Goal: Information Seeking & Learning: Learn about a topic

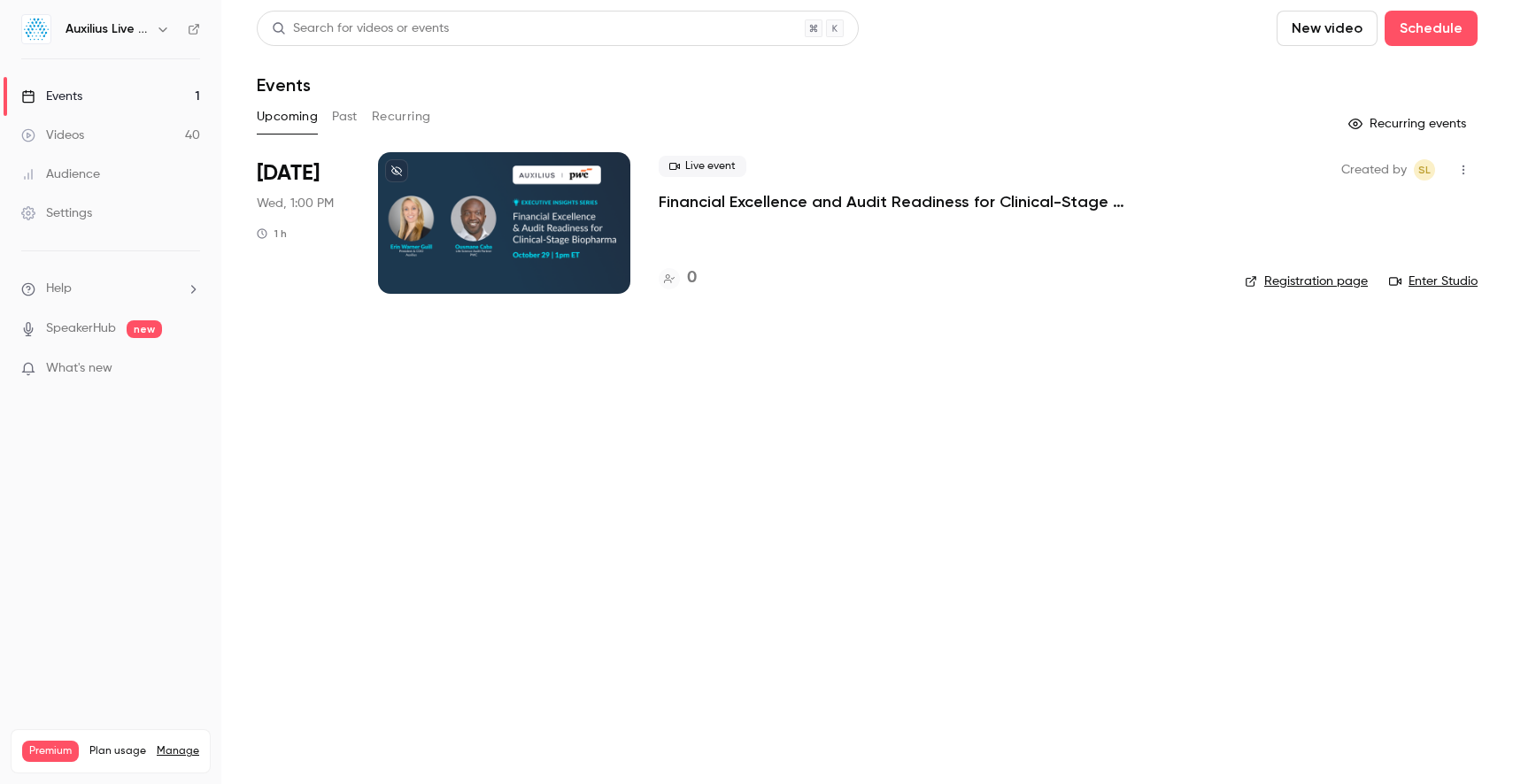
click at [142, 31] on h6 "Auxilius Live Sessions" at bounding box center [107, 29] width 83 height 18
click at [156, 31] on icon "button" at bounding box center [162, 29] width 14 height 14
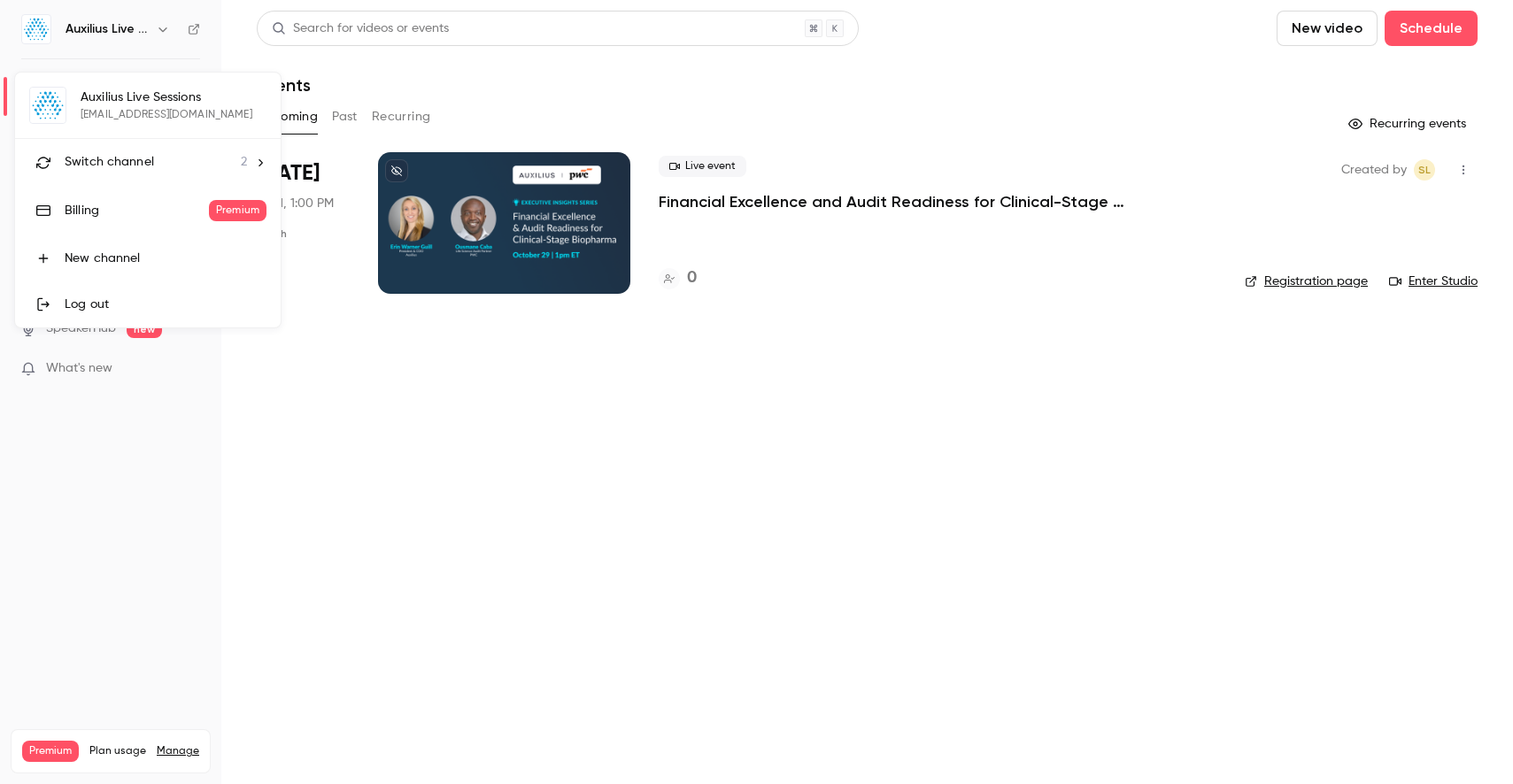
click at [119, 148] on li "Switch channel 2" at bounding box center [148, 162] width 266 height 47
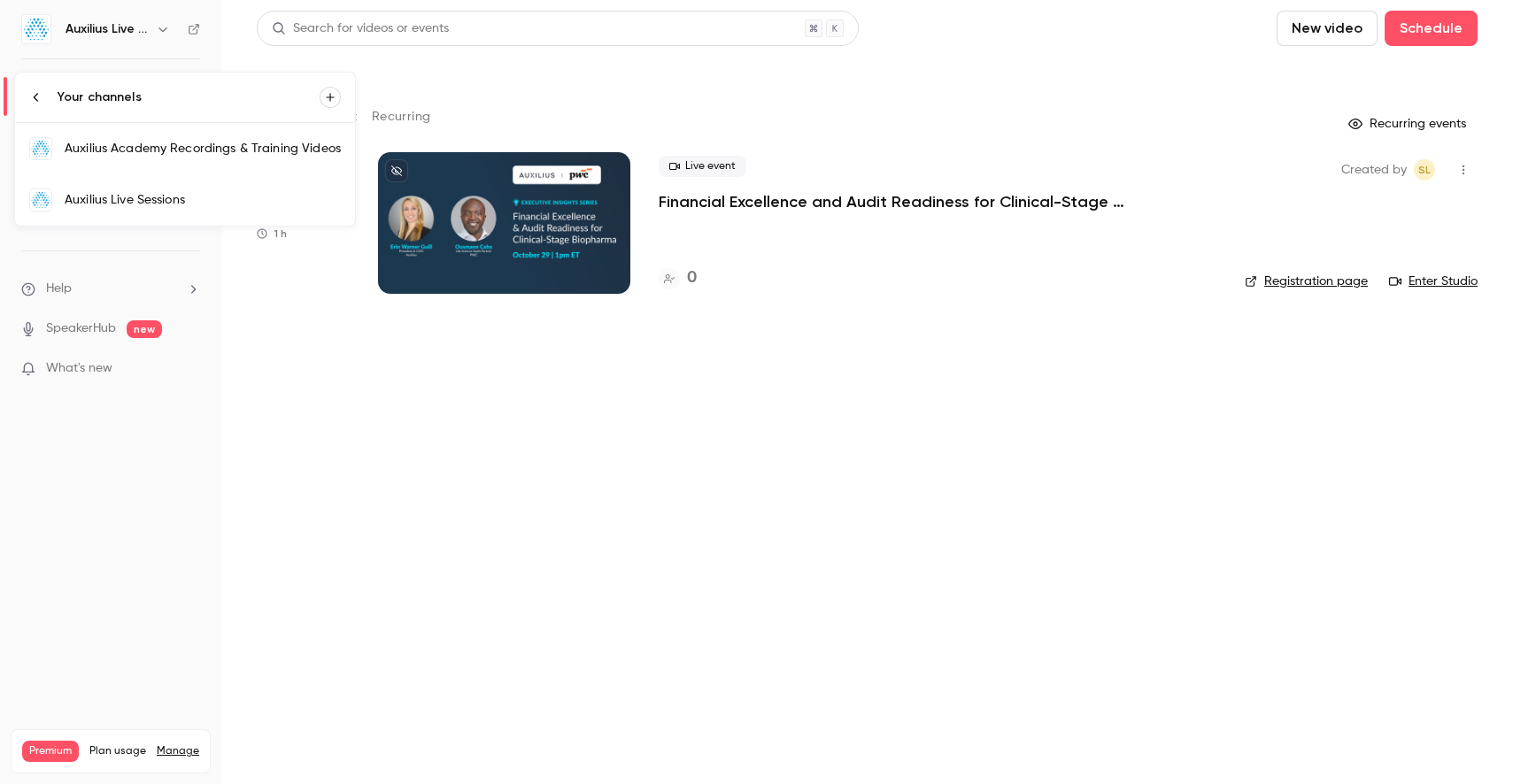
click at [119, 148] on div "Auxilius Academy Recordings & Training Videos" at bounding box center [202, 148] width 276 height 18
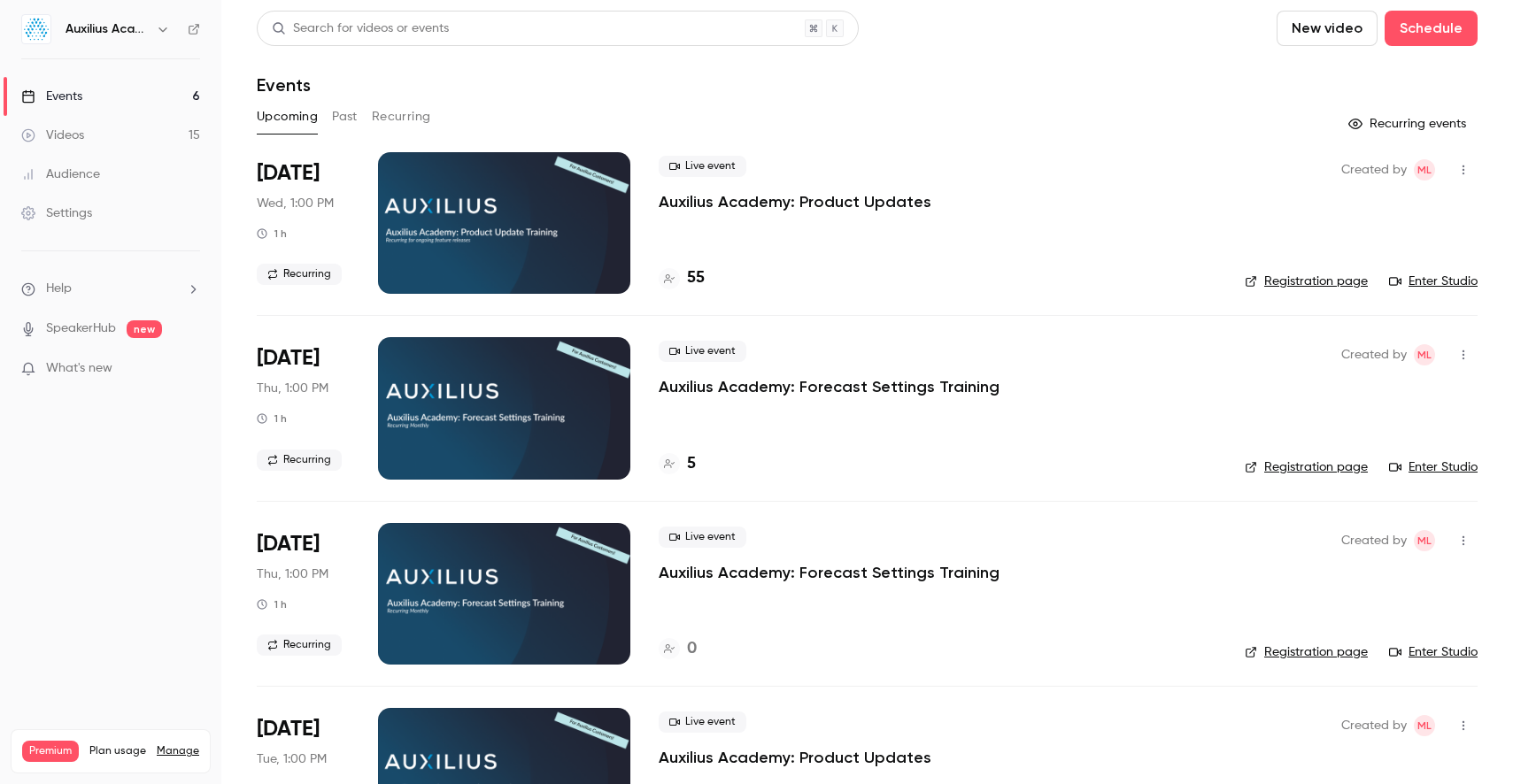
click at [706, 199] on p "Auxilius Academy: Product Updates" at bounding box center [795, 201] width 273 height 21
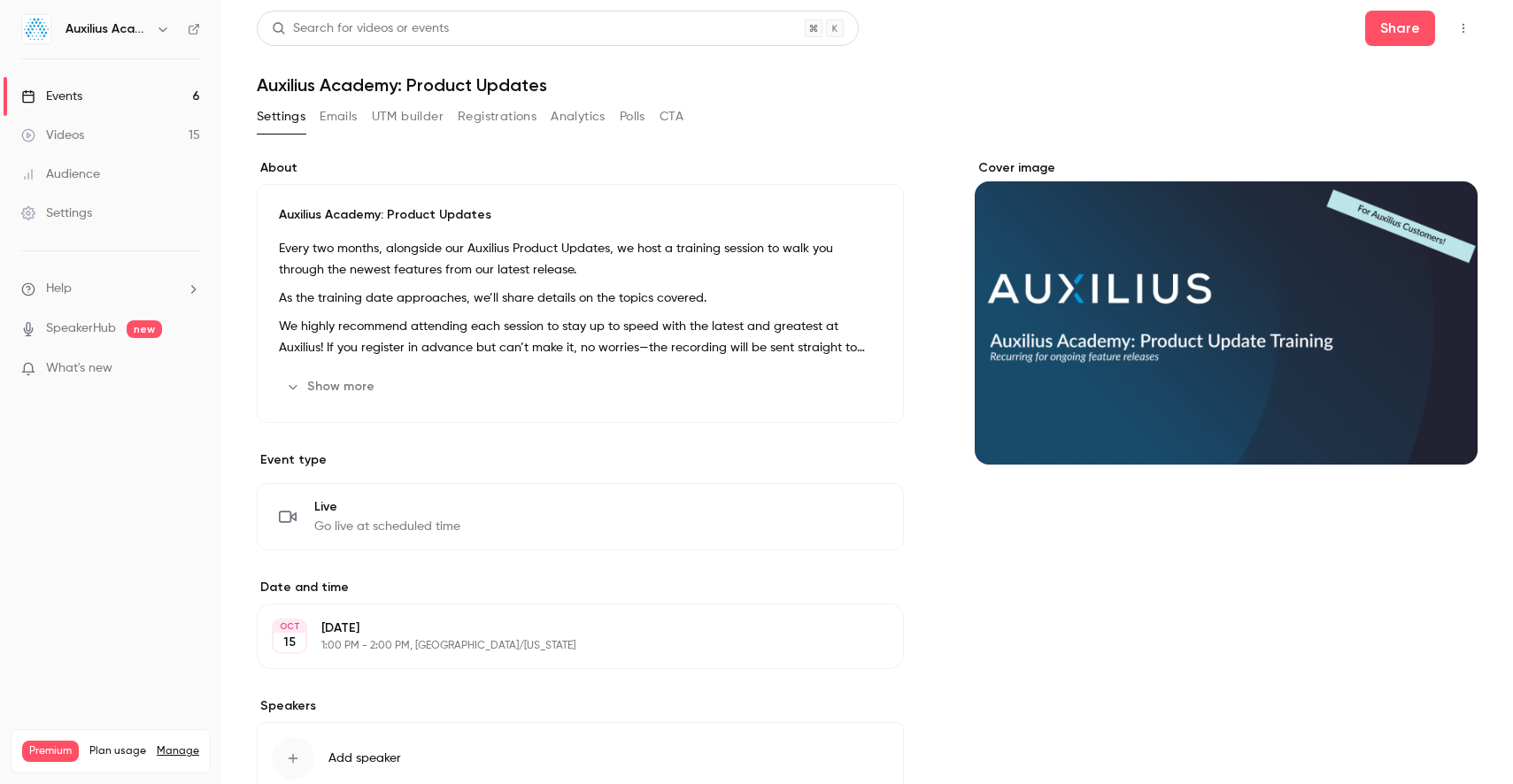
click at [1456, 26] on icon "button" at bounding box center [1462, 28] width 14 height 12
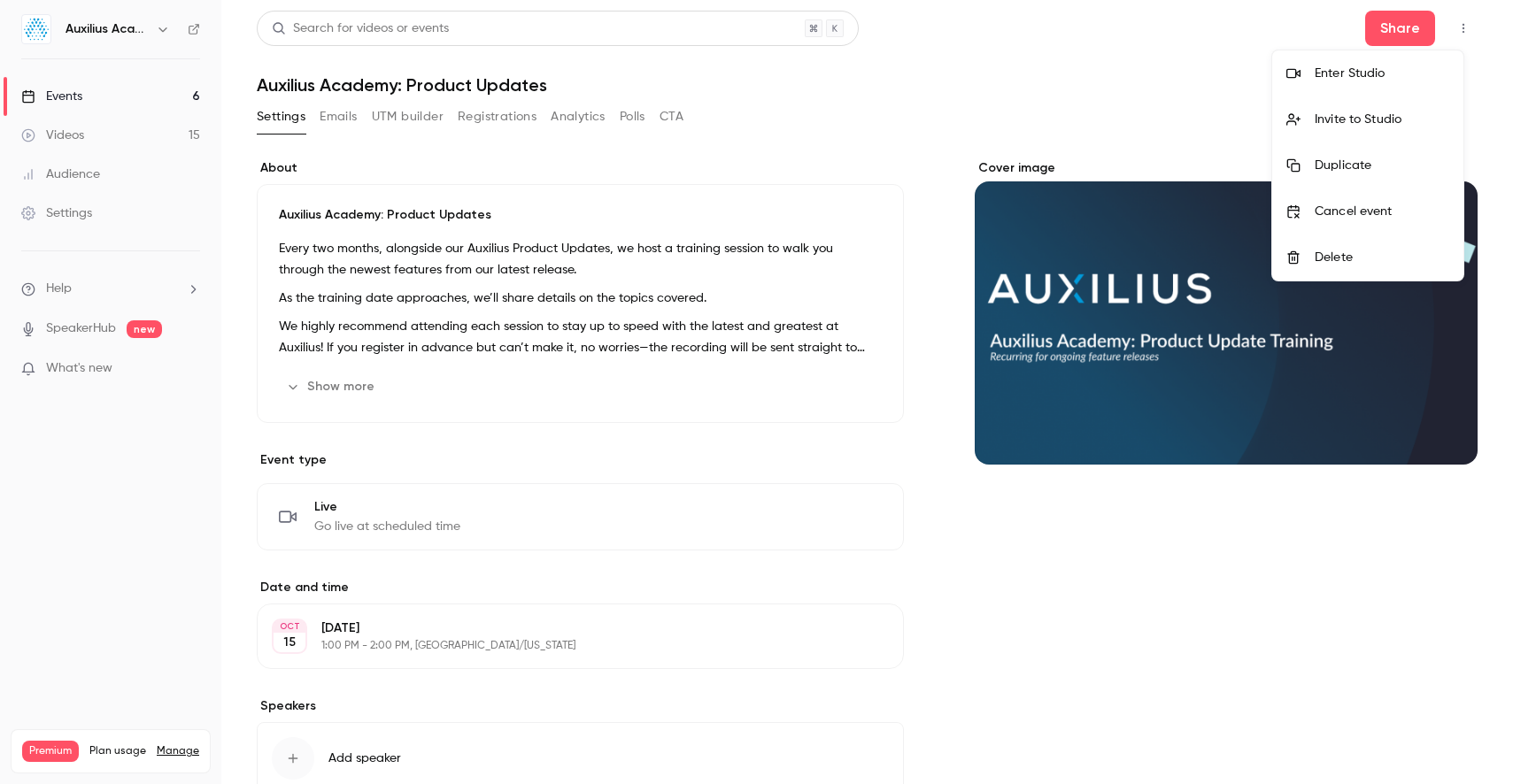
click at [1368, 81] on div "Enter Studio" at bounding box center [1382, 73] width 135 height 18
